Goal: Find specific page/section: Find specific page/section

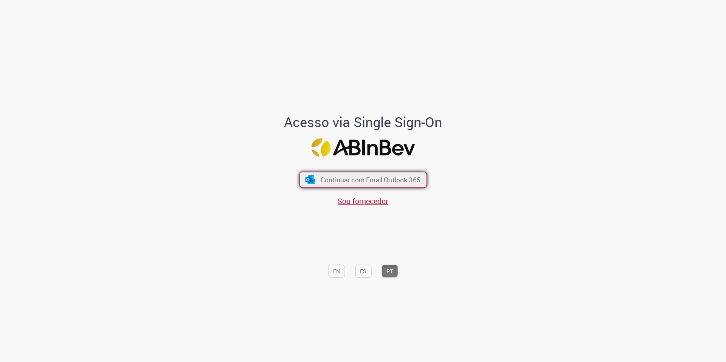
click at [408, 177] on span "Continuar com Email Outlook 365" at bounding box center [370, 179] width 100 height 9
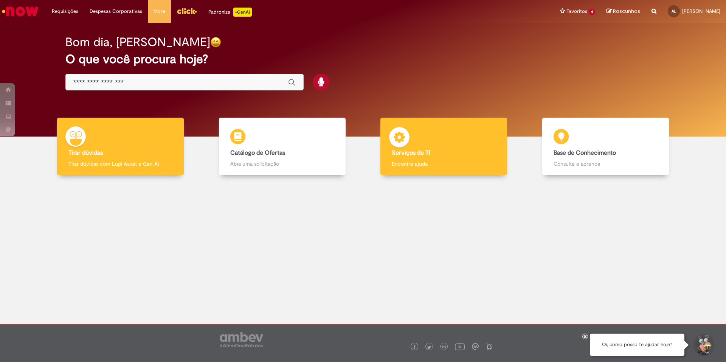
click at [460, 124] on div "Serviços de TI Serviços de TI Encontre ajuda" at bounding box center [443, 147] width 127 height 58
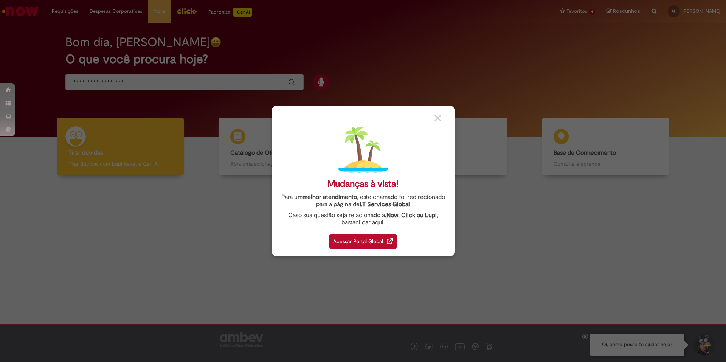
click at [365, 241] on div "Acessar Portal Global" at bounding box center [362, 241] width 67 height 14
